Goal: Transaction & Acquisition: Subscribe to service/newsletter

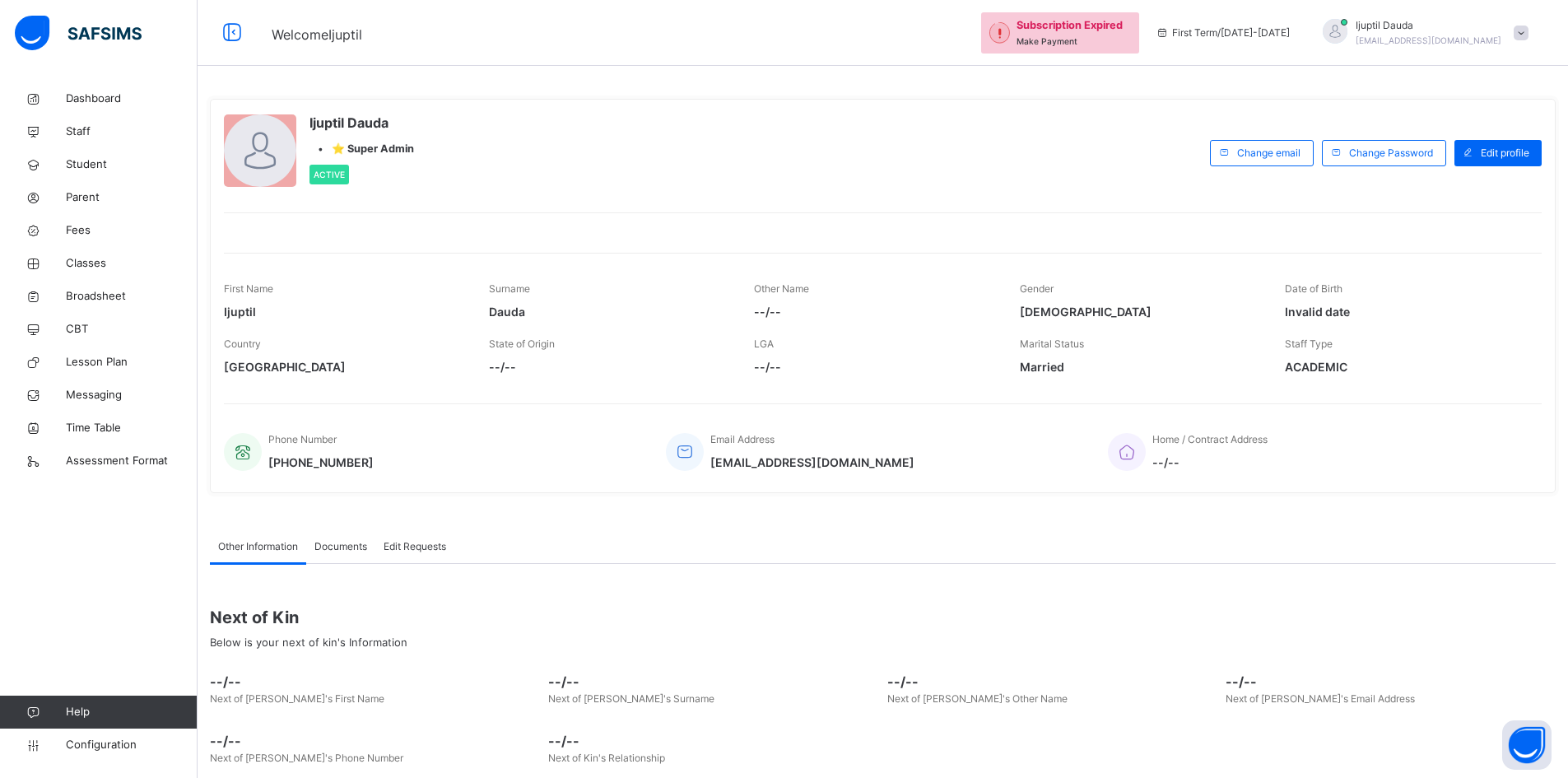
click at [1123, 21] on span "Subscription Expired" at bounding box center [1069, 25] width 106 height 16
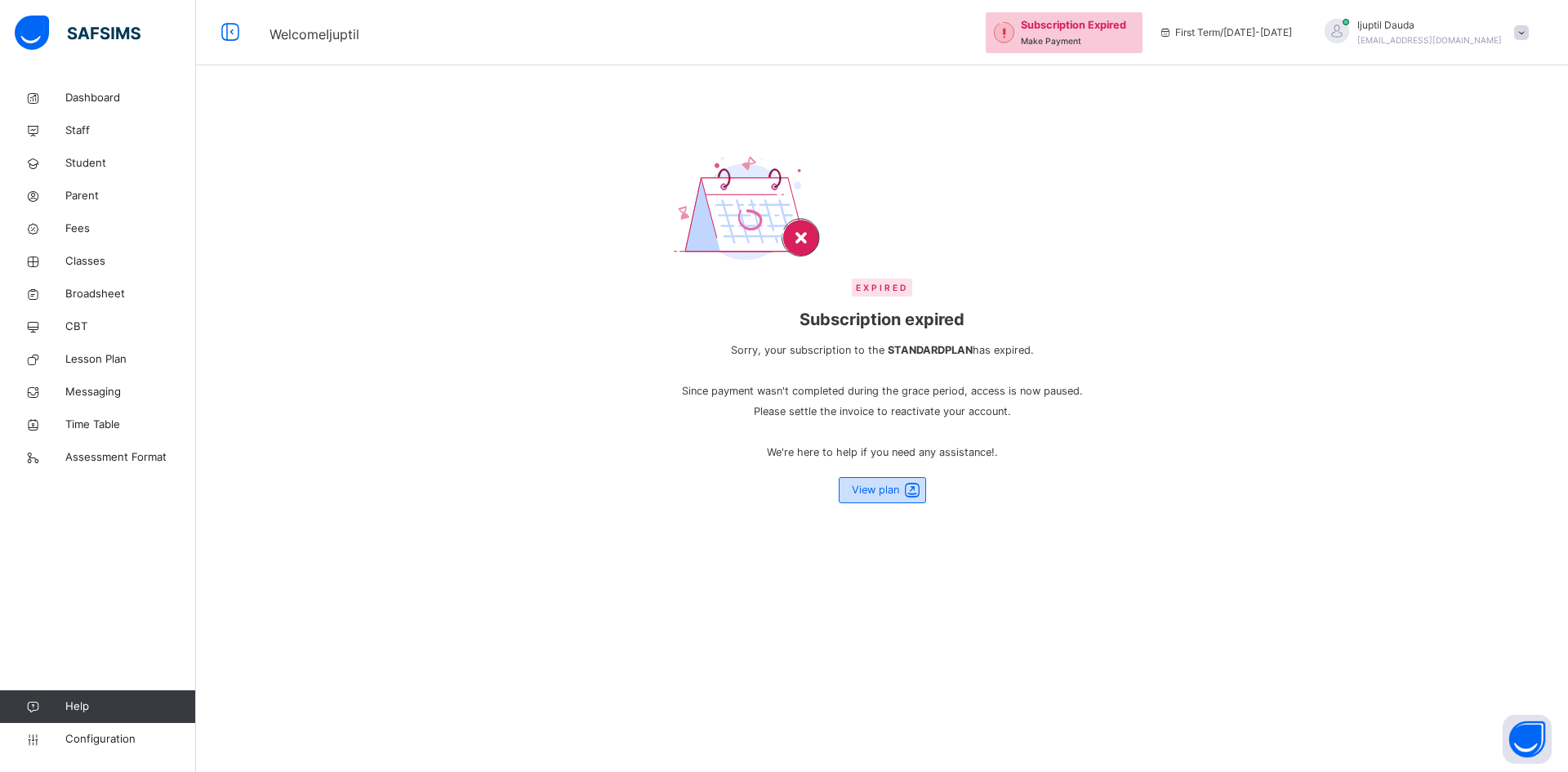
click at [872, 480] on div "View plan" at bounding box center [882, 490] width 87 height 26
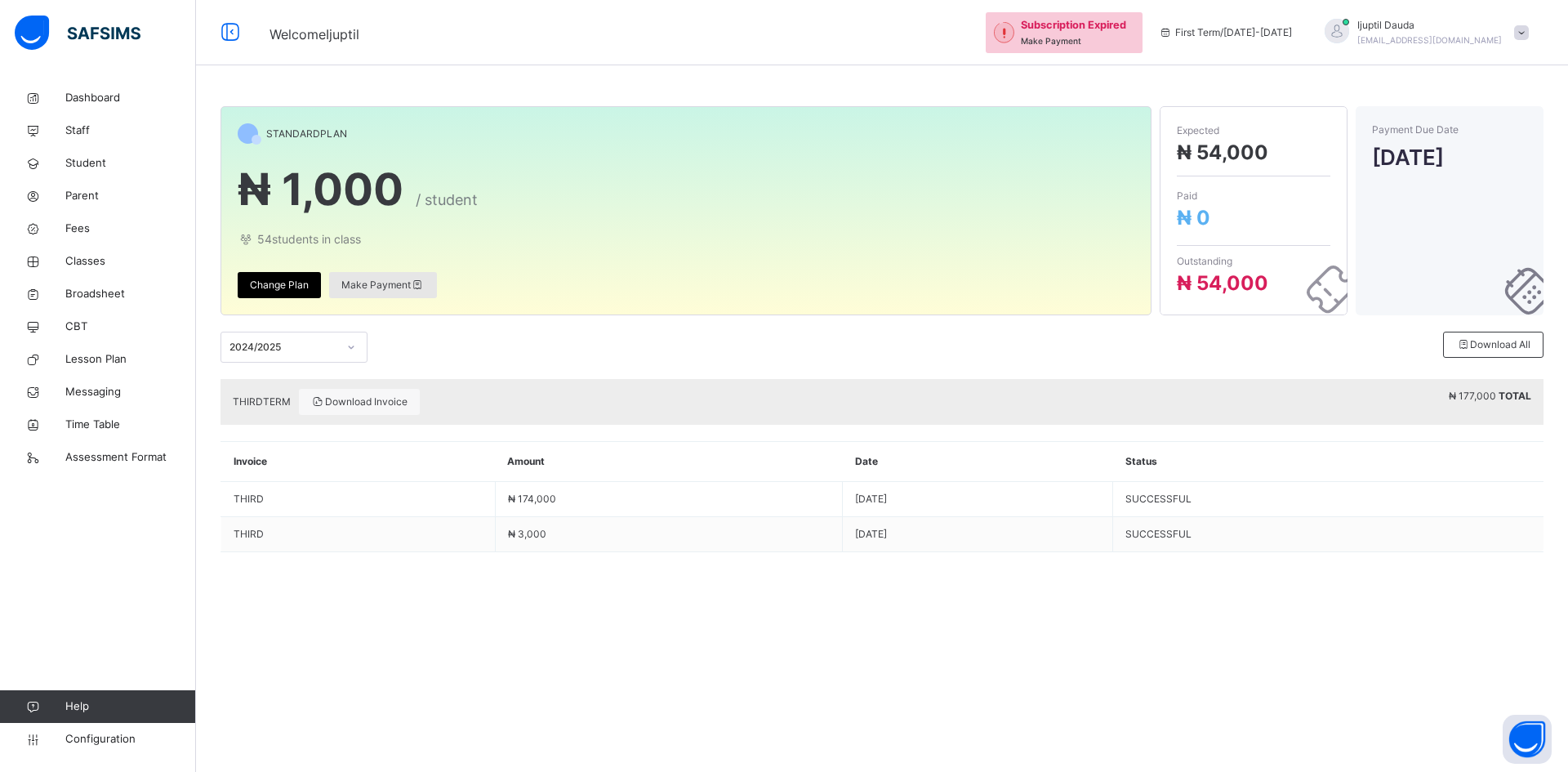
click at [358, 290] on span "Make Payment" at bounding box center [382, 284] width 83 height 15
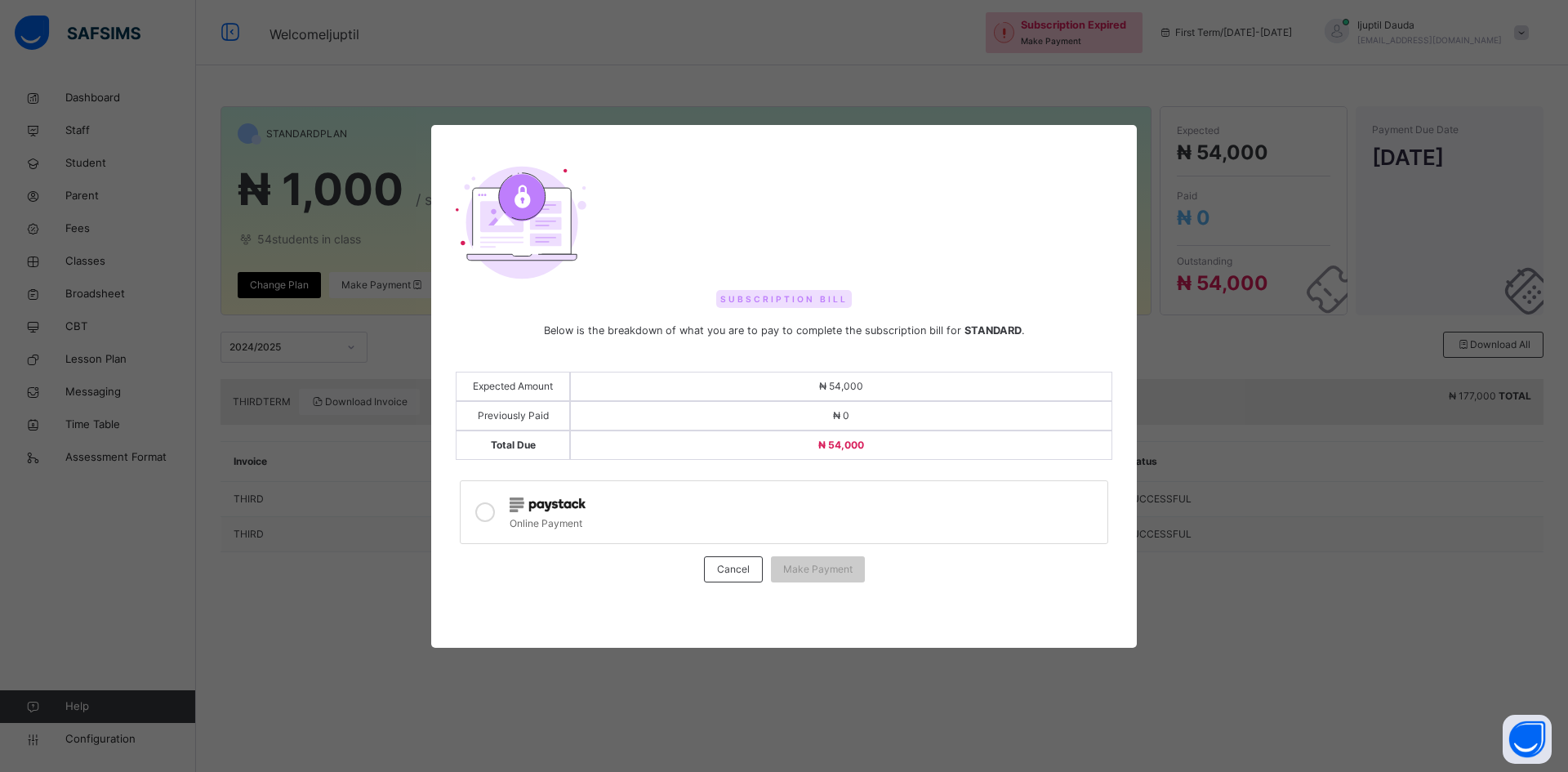
click at [701, 528] on div "Online Payment" at bounding box center [805, 522] width 590 height 19
click at [818, 562] on span "Make Payment" at bounding box center [818, 569] width 70 height 15
